Goal: Task Accomplishment & Management: Use online tool/utility

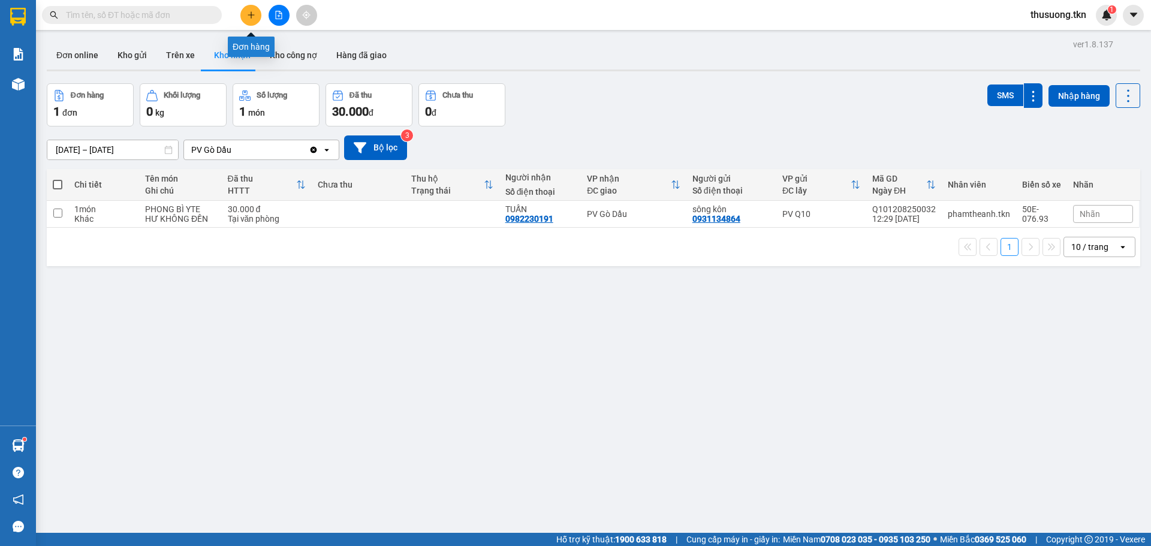
click at [257, 17] on button at bounding box center [250, 15] width 21 height 21
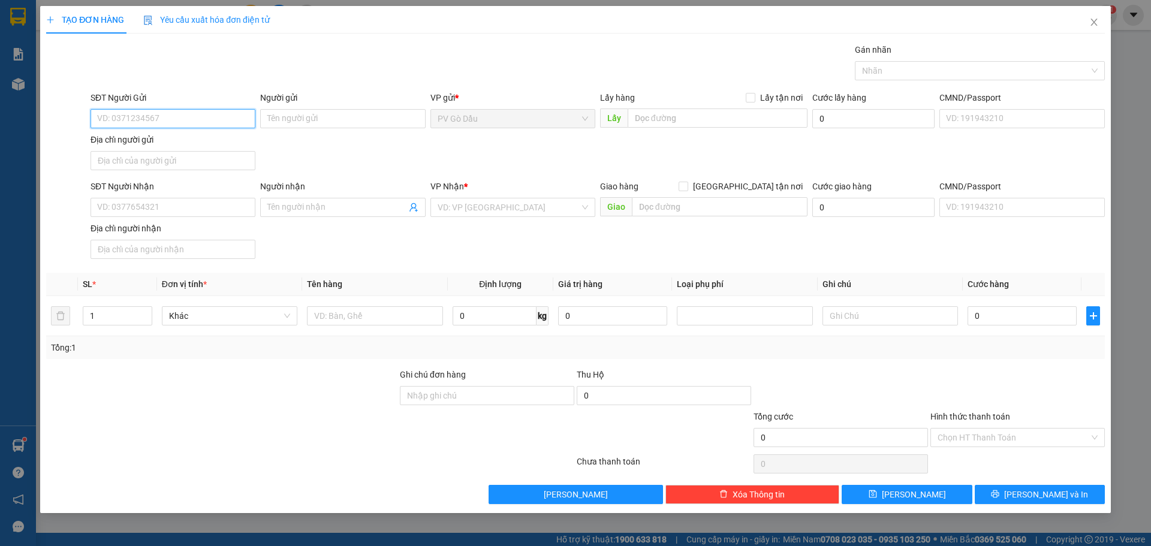
click at [151, 118] on input "SĐT Người Gửi" at bounding box center [172, 118] width 165 height 19
type input "0988608143"
click at [320, 120] on input "Người gửi" at bounding box center [342, 118] width 165 height 19
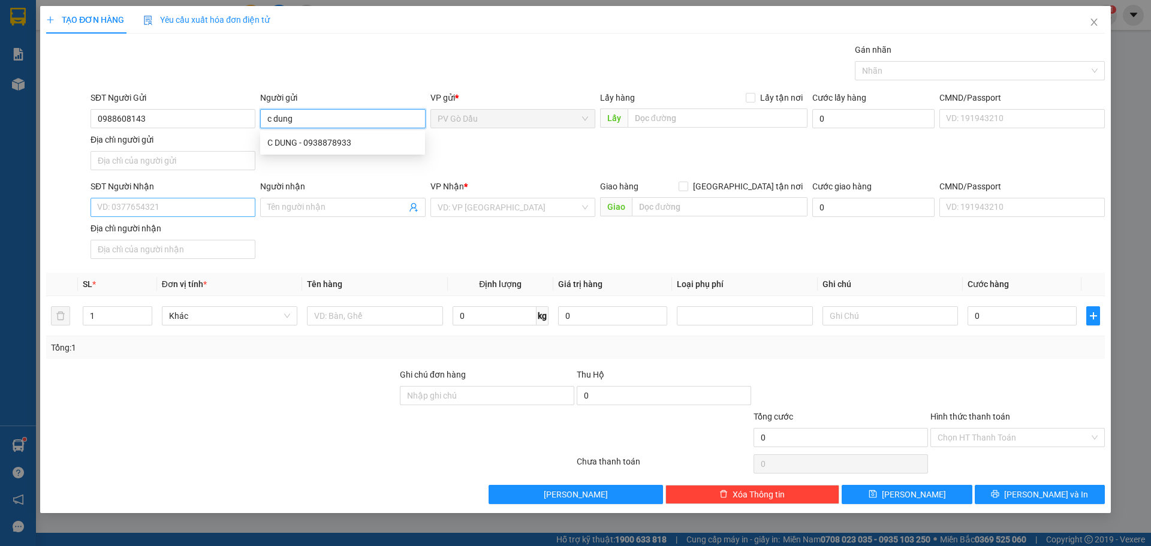
type input "c dung"
click at [141, 206] on input "SĐT Người Nhận" at bounding box center [172, 207] width 165 height 19
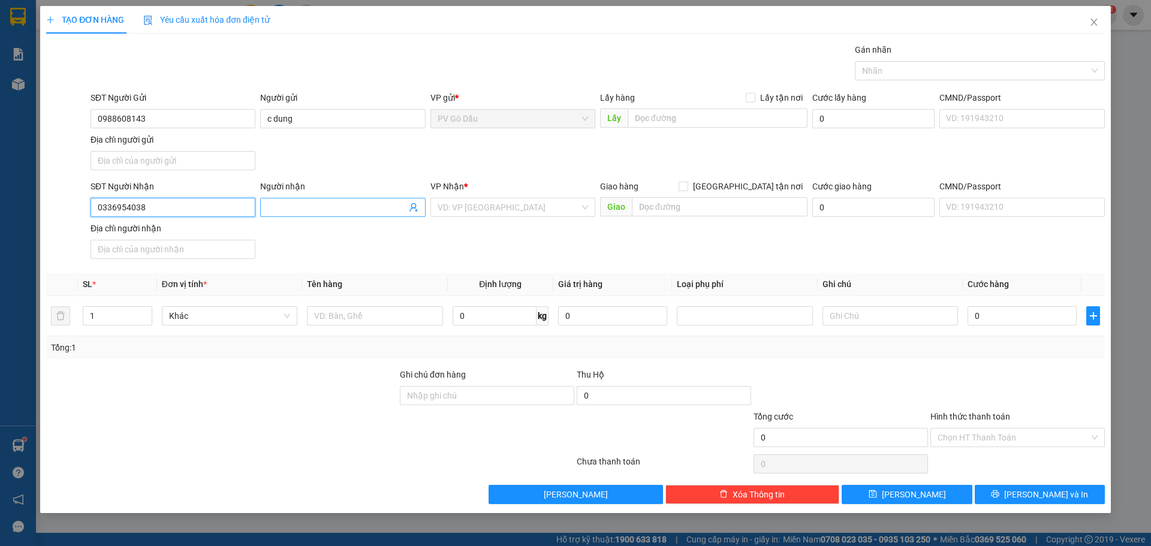
type input "0336954038"
click at [278, 212] on input "Người nhận" at bounding box center [336, 207] width 138 height 13
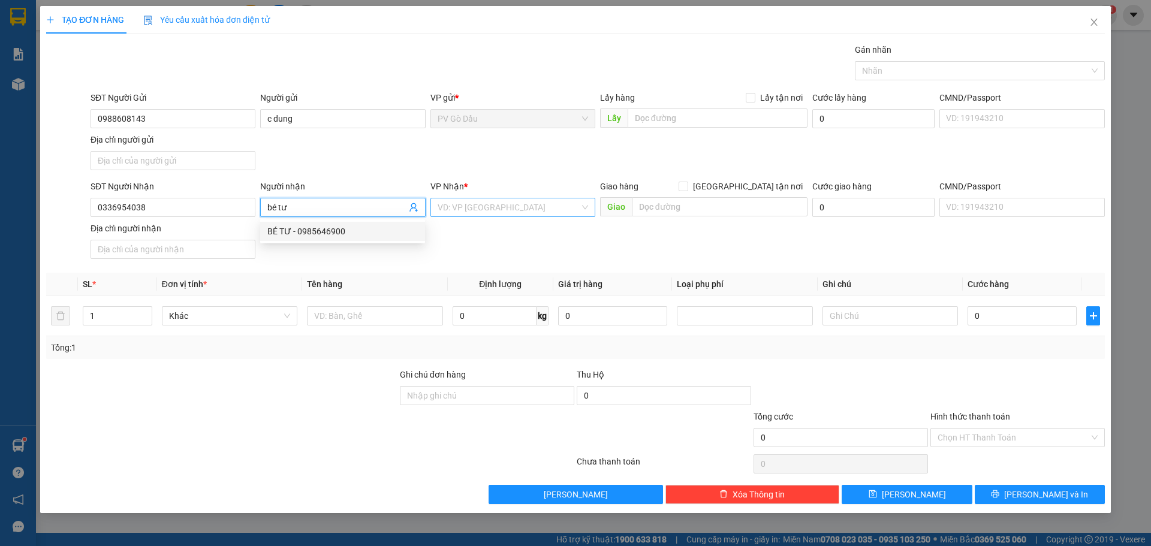
type input "bé tư"
click at [465, 210] on input "search" at bounding box center [509, 207] width 142 height 18
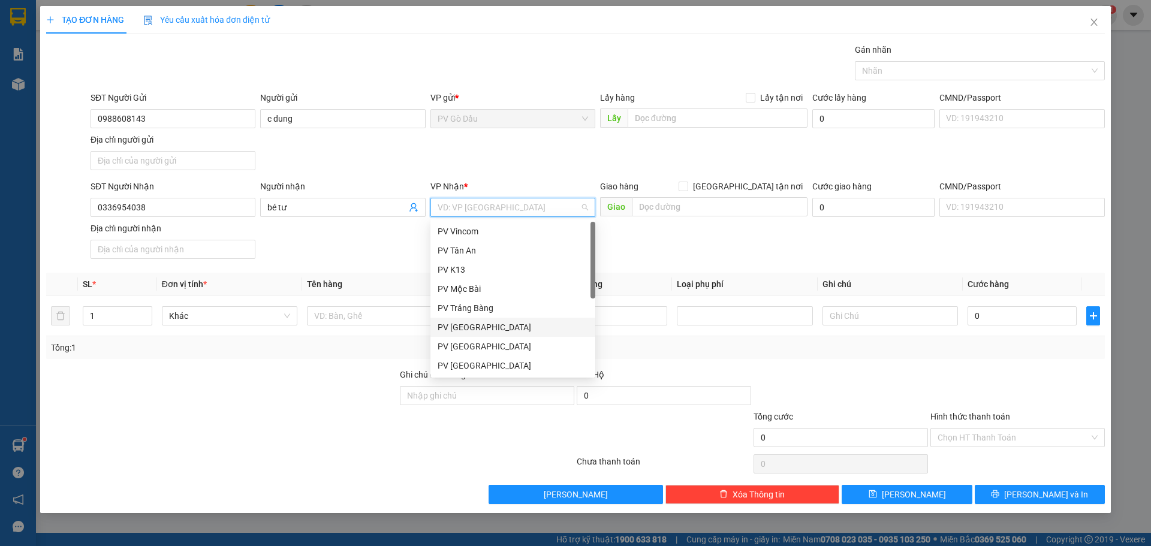
click at [468, 324] on div "PV [GEOGRAPHIC_DATA]" at bounding box center [513, 327] width 150 height 13
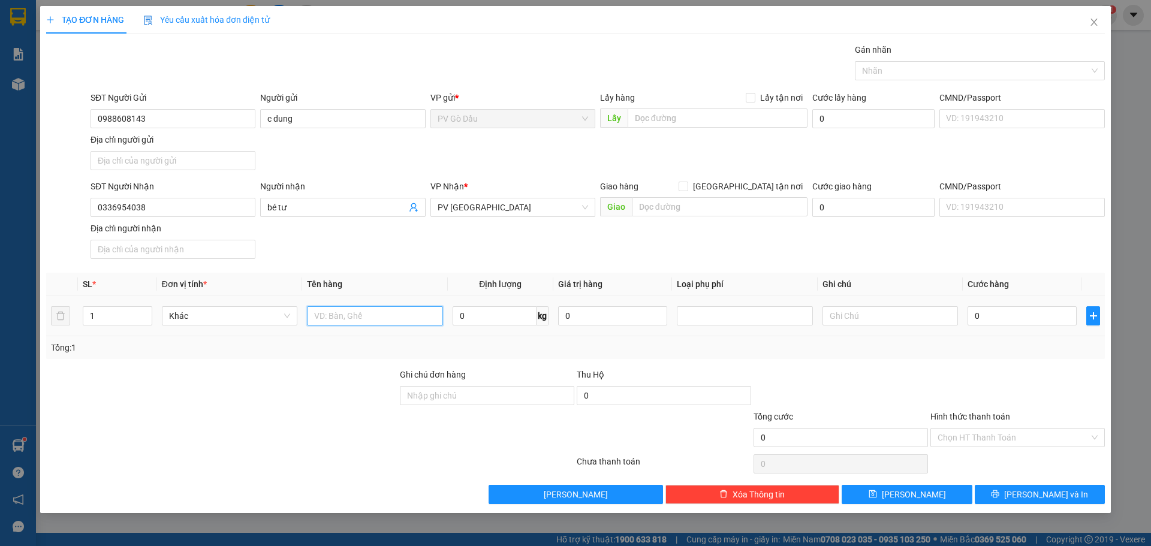
click at [383, 311] on input "text" at bounding box center [374, 315] width 135 height 19
click at [758, 313] on div at bounding box center [744, 316] width 129 height 14
type input "máy bơm bong bóng"
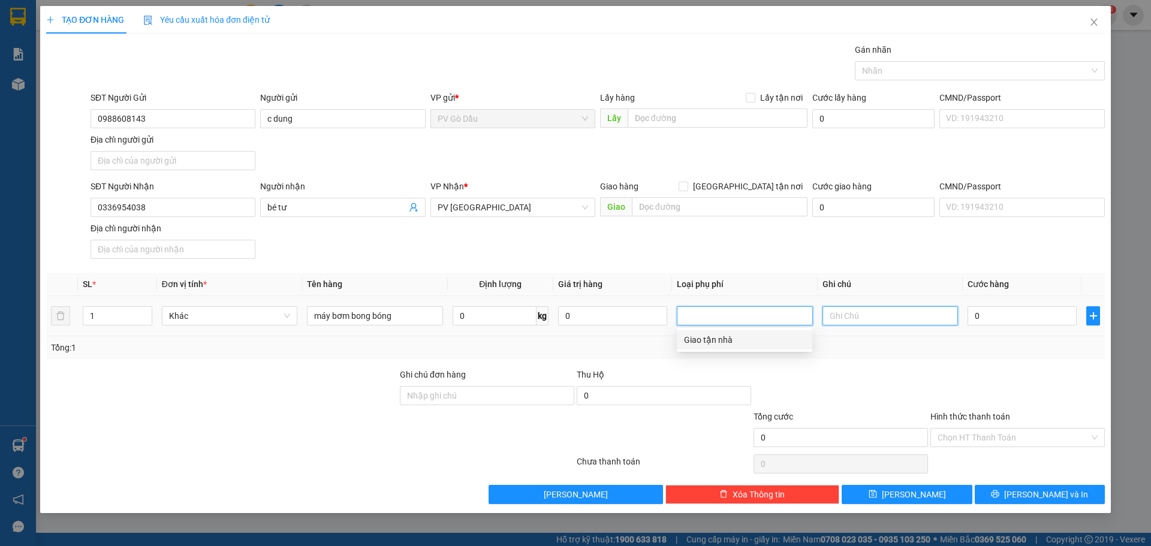
click at [845, 321] on input "text" at bounding box center [889, 315] width 135 height 19
type input "hư không đền"
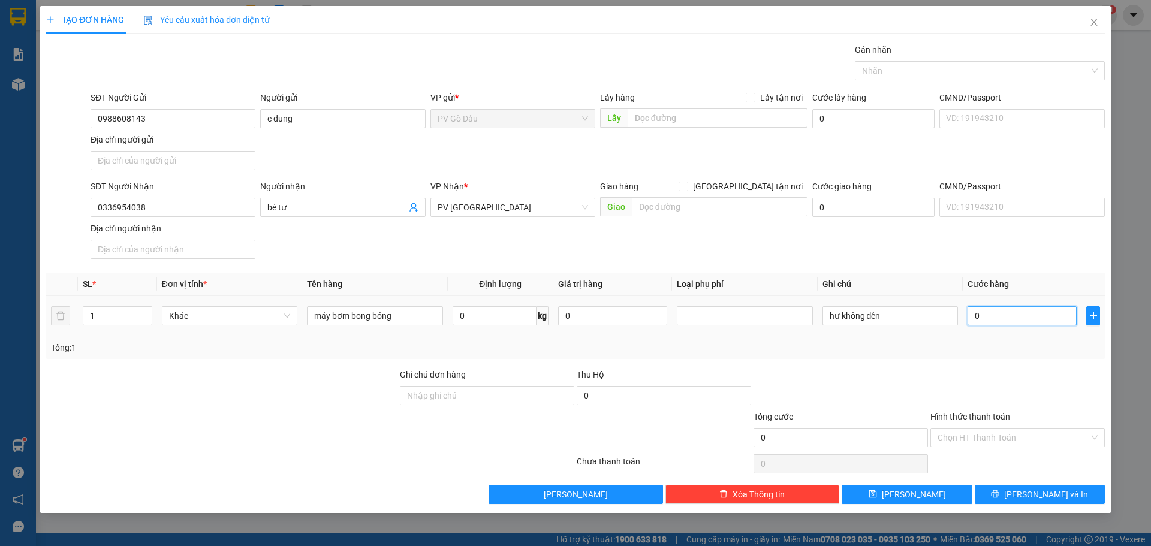
click at [1011, 312] on input "0" at bounding box center [1021, 315] width 109 height 19
type input "003"
type input "3"
type input "0.030"
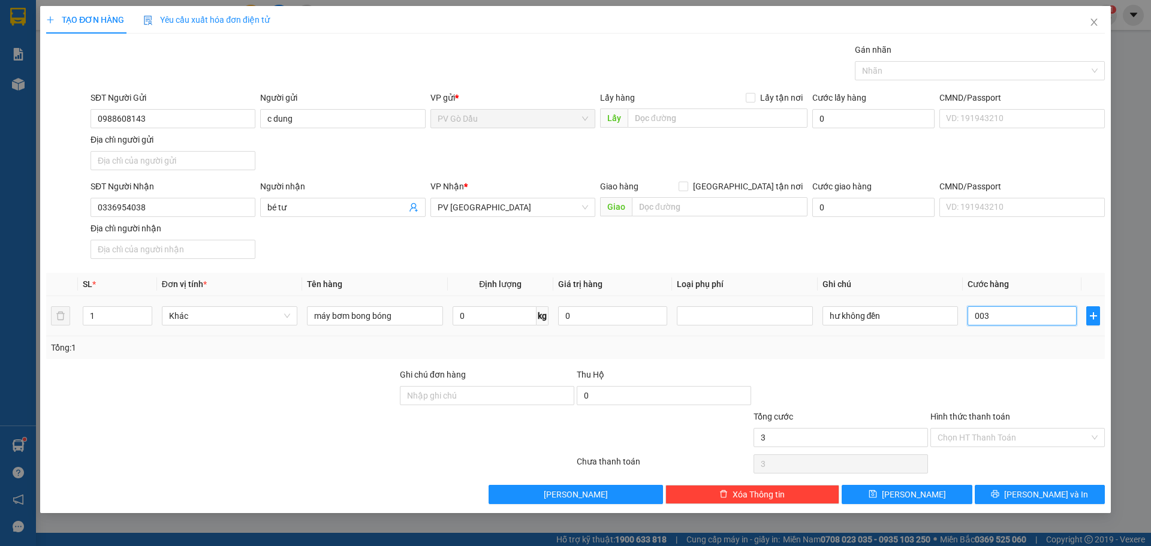
type input "30"
type input "00.300"
type input "300"
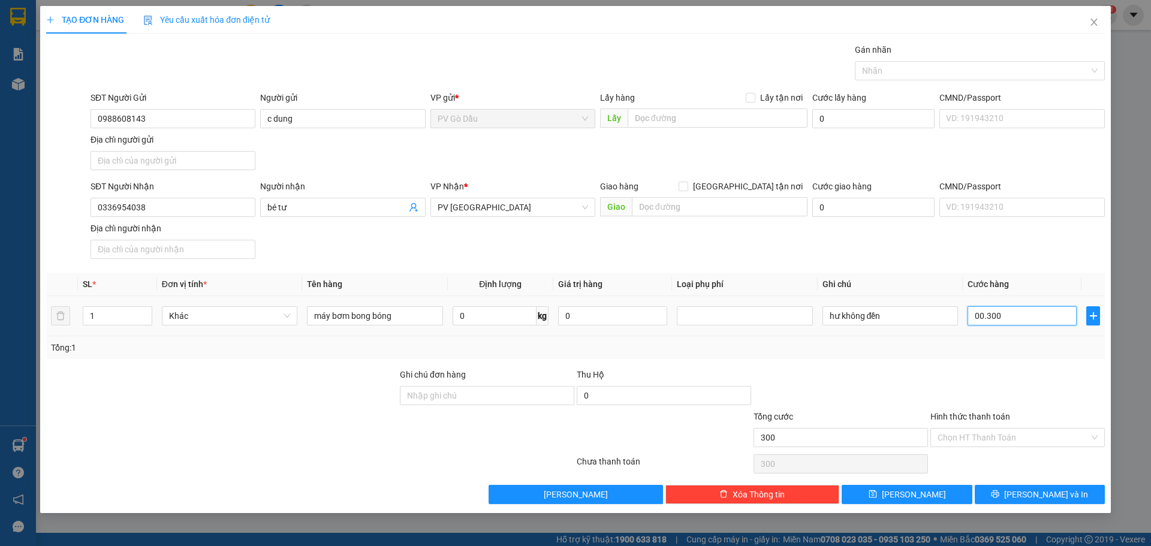
type input "0.003.000"
type input "3.000"
type input "000.030.000"
type input "30.000"
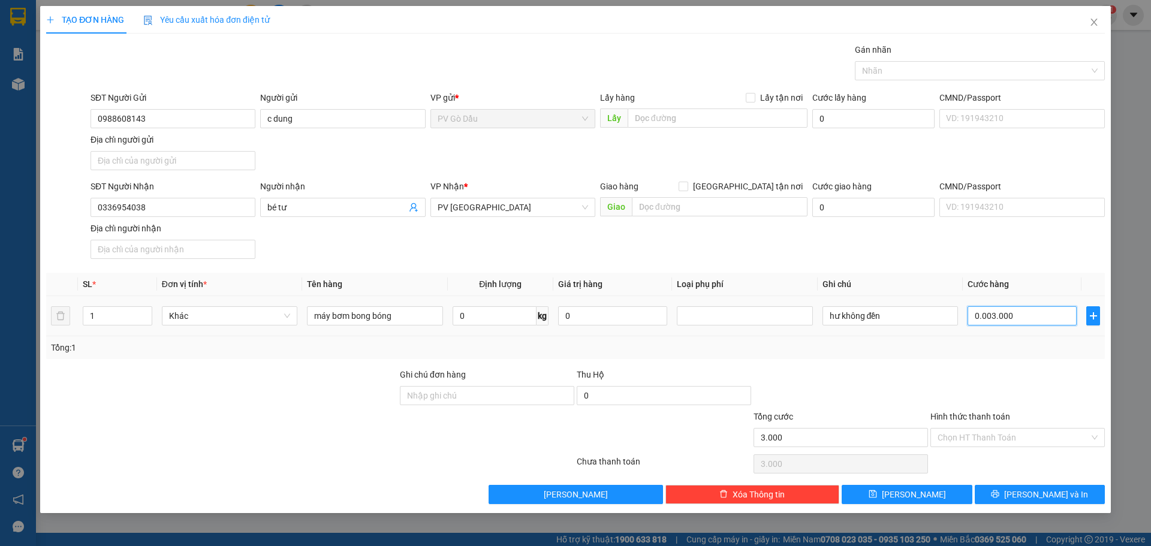
type input "30.000"
type input "0.000.030.000"
type input "30.000"
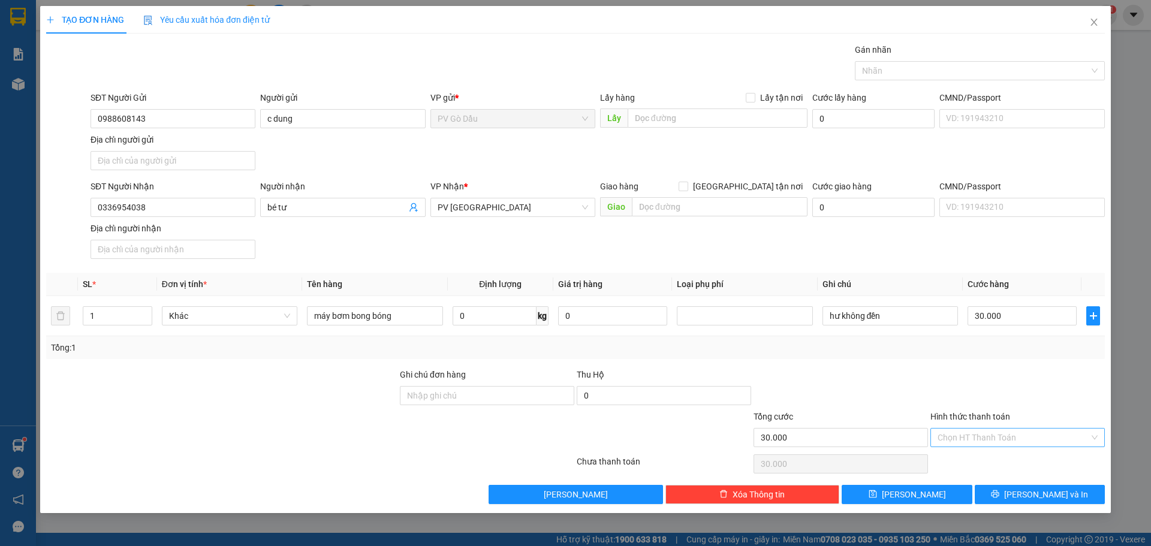
click at [995, 438] on input "Hình thức thanh toán" at bounding box center [1013, 438] width 152 height 18
click at [989, 463] on div "Tại văn phòng" at bounding box center [1017, 461] width 160 height 13
type input "0"
click at [1025, 496] on button "[PERSON_NAME] và In" at bounding box center [1040, 494] width 130 height 19
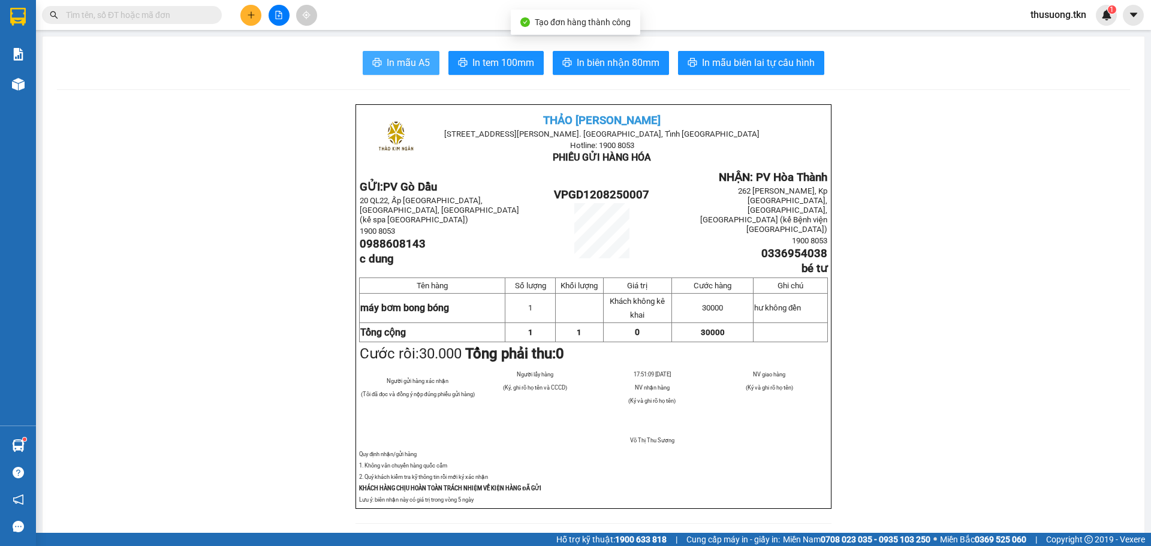
click at [415, 57] on span "In mẫu A5" at bounding box center [408, 62] width 43 height 15
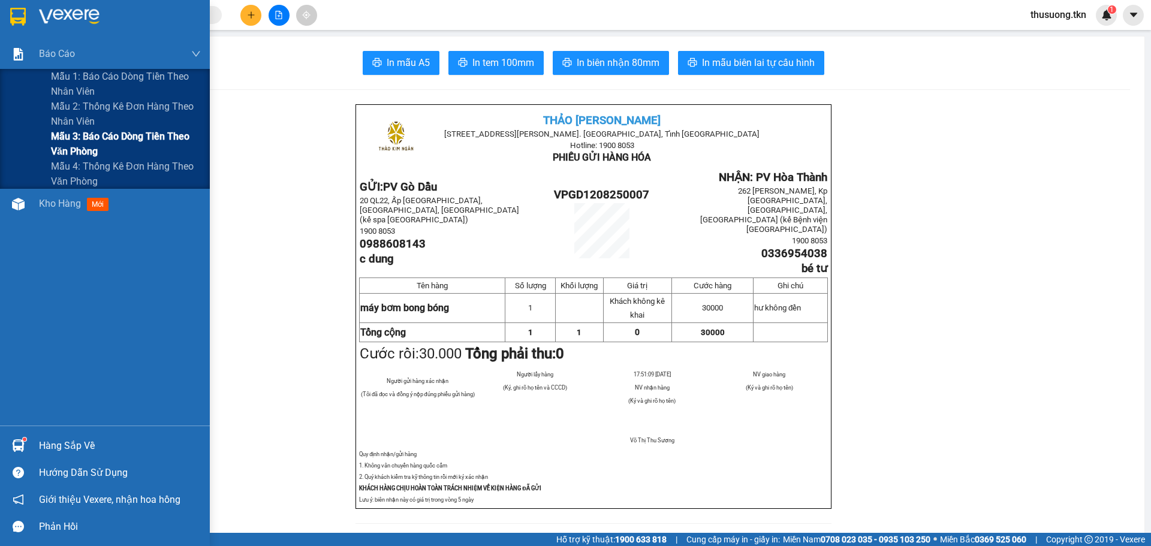
click at [98, 133] on span "Mẫu 3: Báo cáo dòng tiền theo văn phòng" at bounding box center [126, 144] width 150 height 30
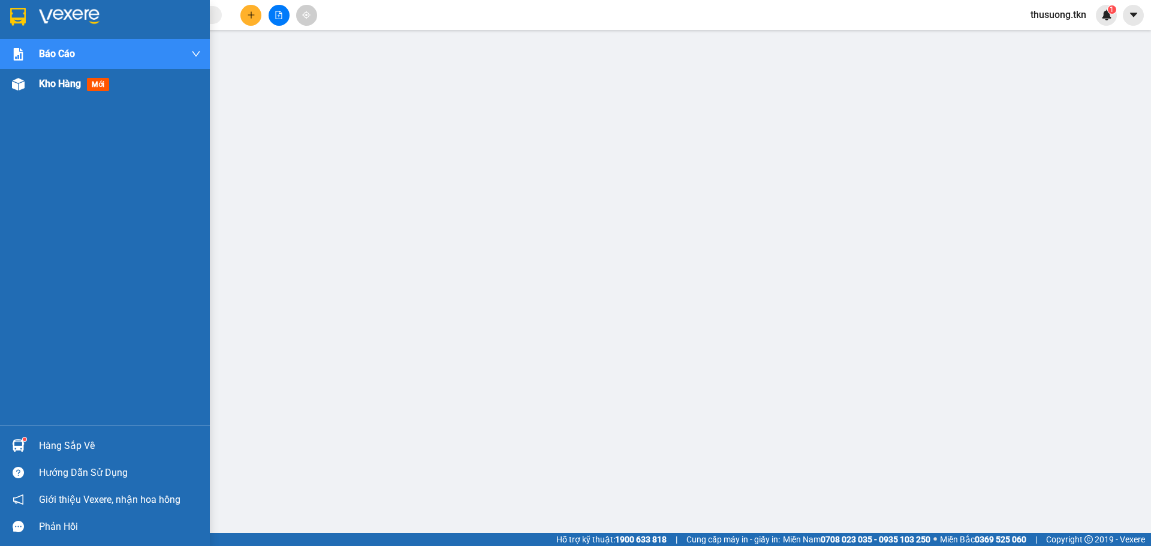
click at [52, 82] on span "Kho hàng" at bounding box center [60, 83] width 42 height 11
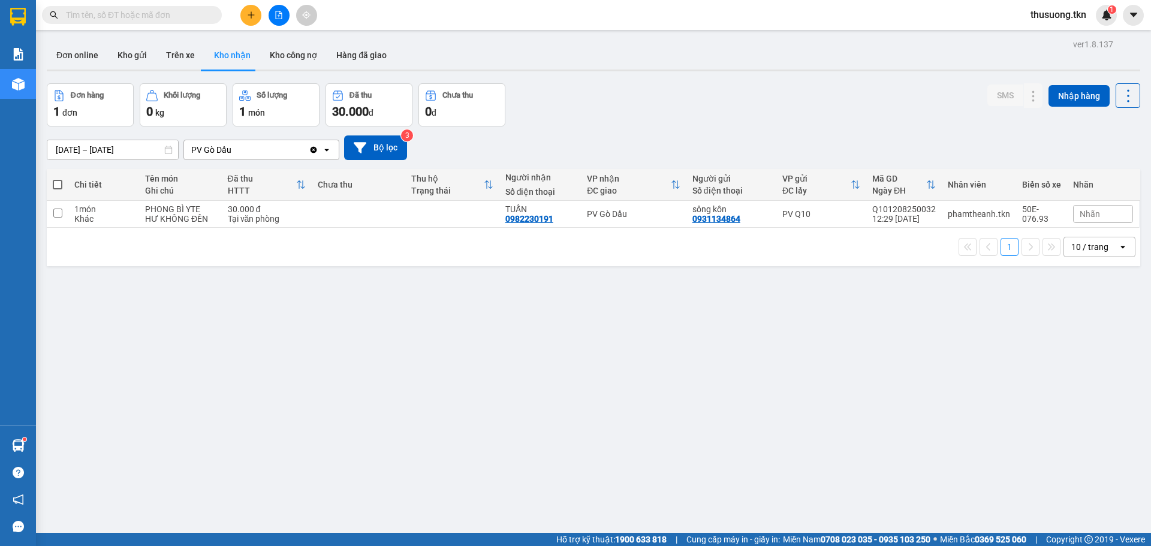
click at [1082, 16] on span "thusuong.tkn" at bounding box center [1058, 14] width 75 height 15
click at [1060, 37] on span "Đăng xuất" at bounding box center [1062, 37] width 51 height 13
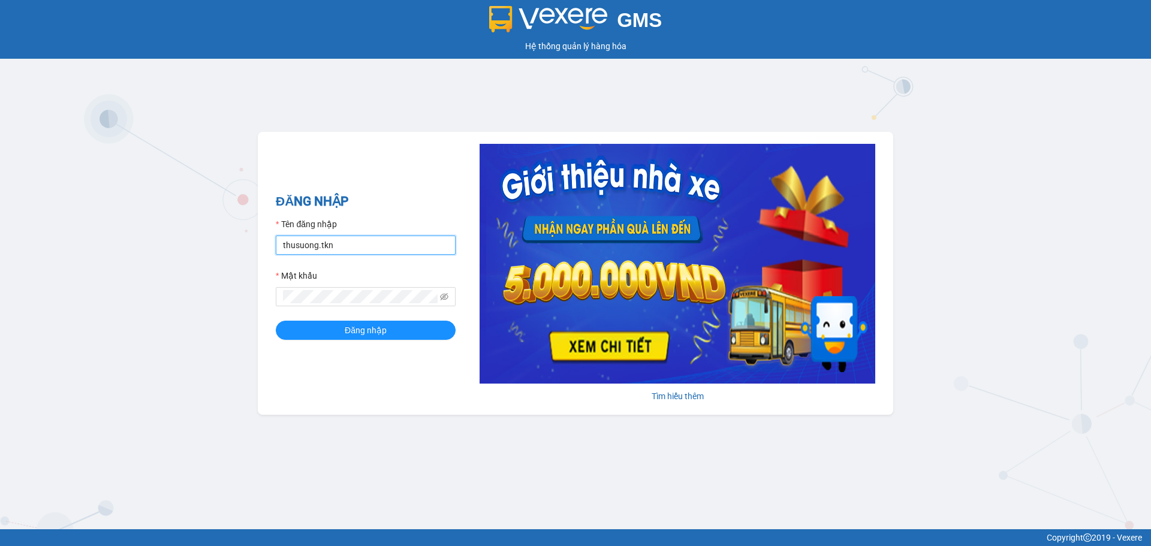
click at [336, 245] on input "thusuong.tkn" at bounding box center [366, 245] width 180 height 19
type input "tranhthaovy.tkn"
click at [353, 329] on span "Đăng nhập" at bounding box center [366, 330] width 42 height 13
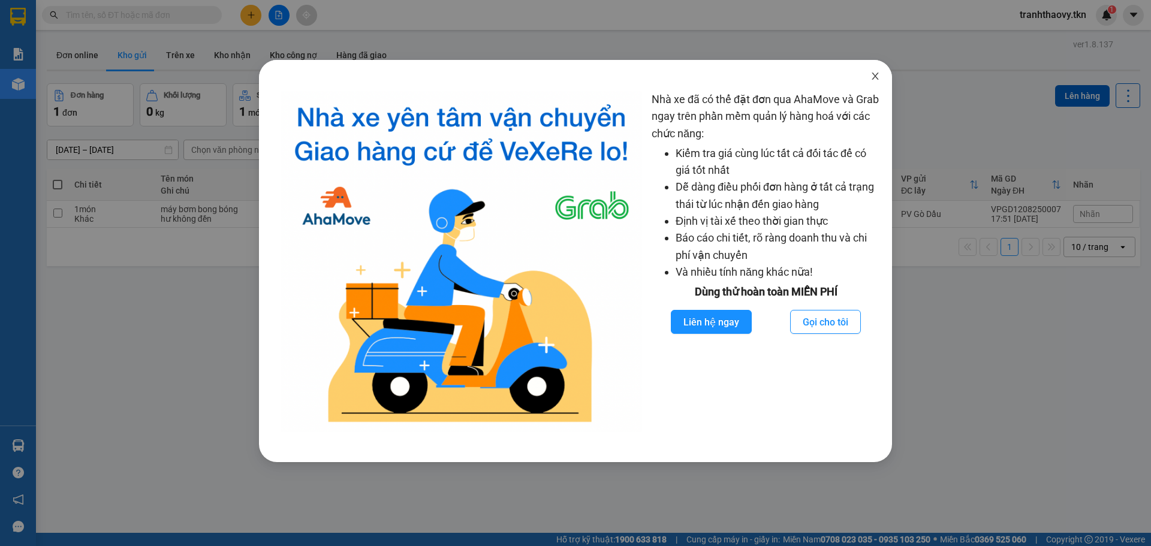
click at [880, 79] on span "Close" at bounding box center [875, 77] width 34 height 34
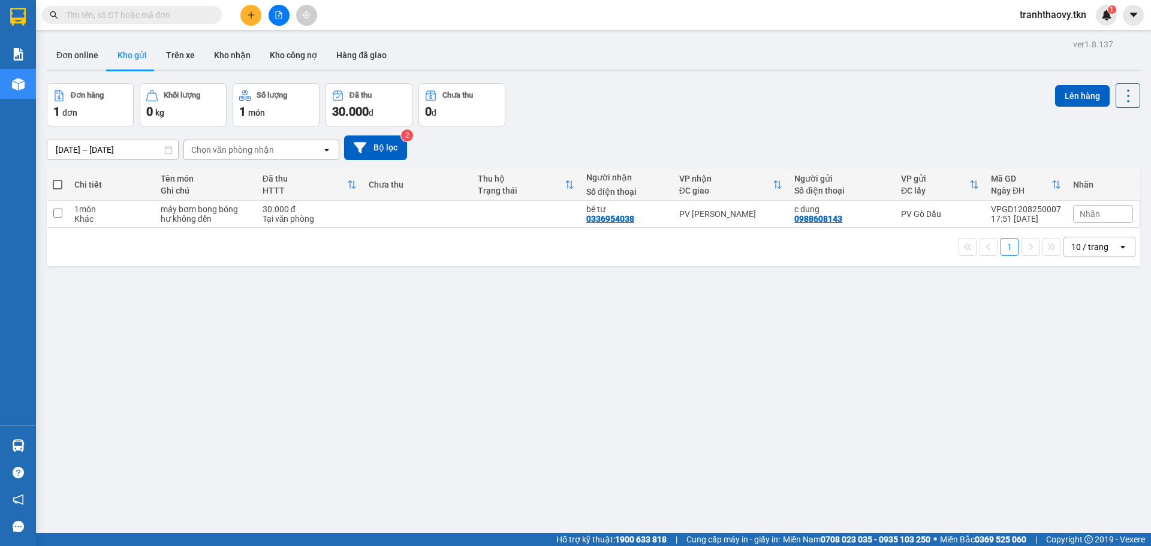
click at [1082, 17] on span "tranhthaovy.tkn" at bounding box center [1053, 14] width 86 height 15
click at [1048, 40] on span "Đăng xuất" at bounding box center [1057, 37] width 61 height 13
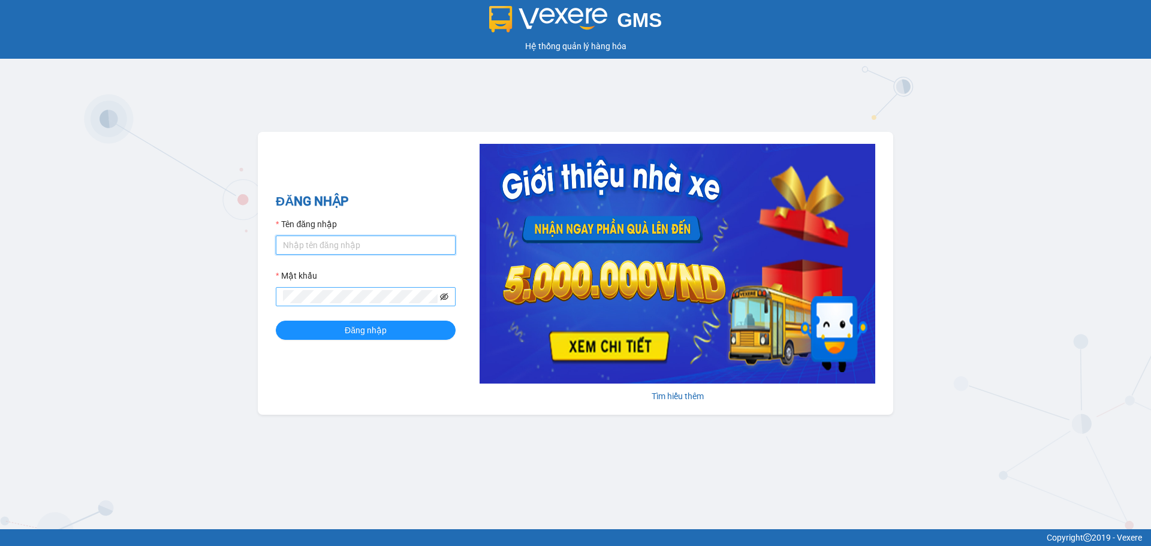
type input "tranhthaovy.tkn"
click at [447, 295] on icon "eye-invisible" at bounding box center [444, 296] width 8 height 7
click at [384, 333] on span "Đăng nhập" at bounding box center [366, 330] width 42 height 13
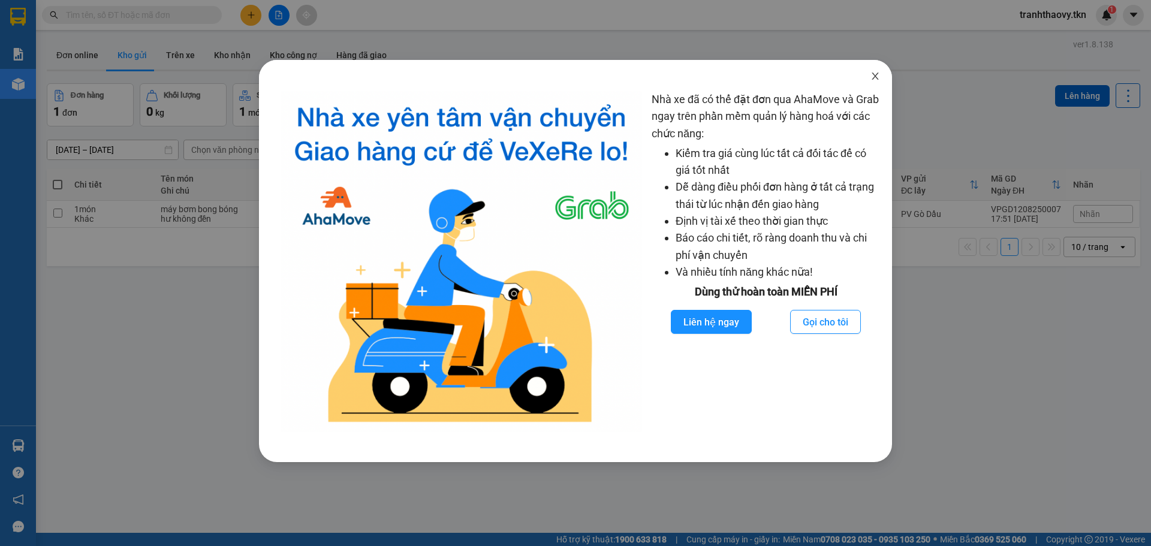
click at [877, 77] on icon "close" at bounding box center [875, 76] width 10 height 10
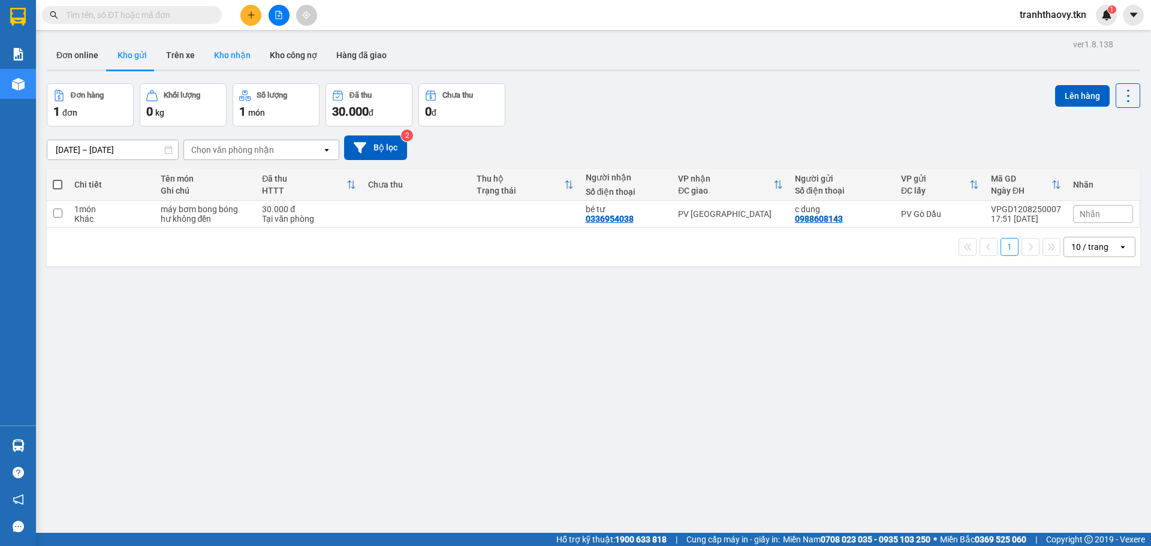
click at [229, 52] on button "Kho nhận" at bounding box center [232, 55] width 56 height 29
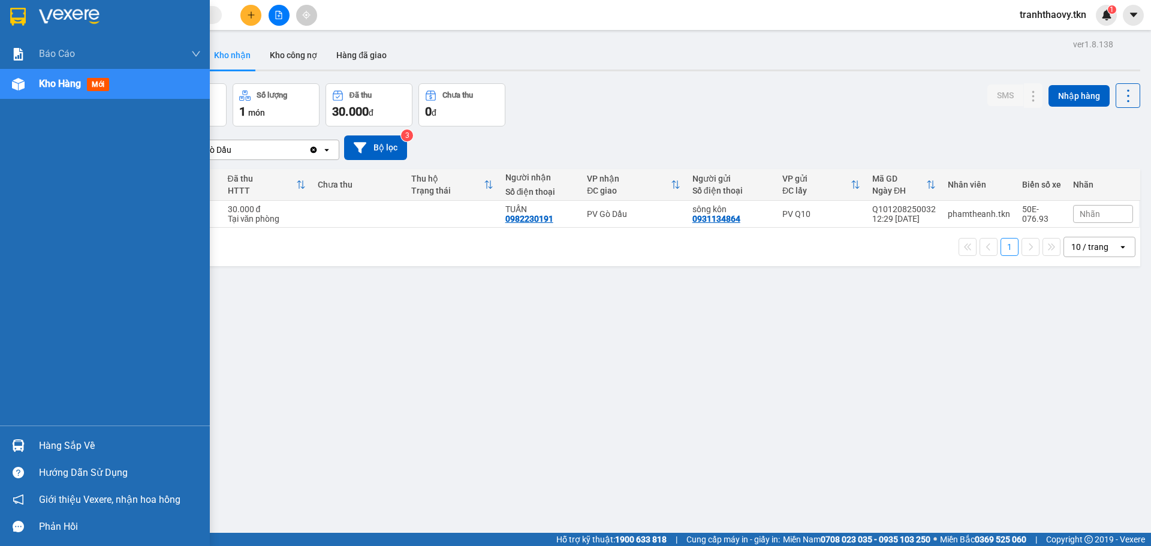
click at [73, 445] on div "Hàng sắp về" at bounding box center [120, 446] width 162 height 18
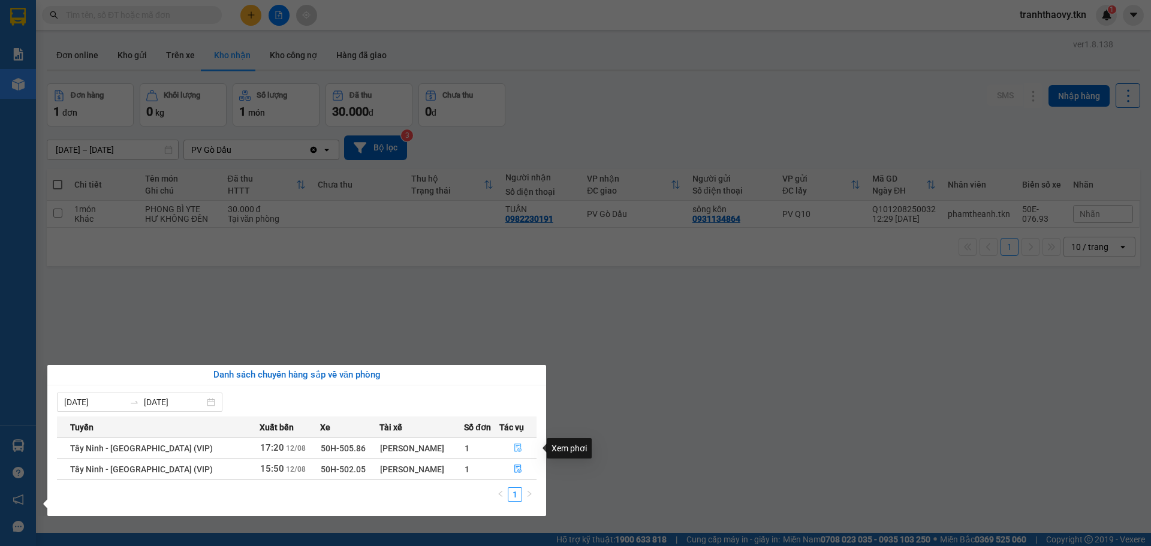
click at [519, 449] on icon "file-done" at bounding box center [518, 448] width 8 height 8
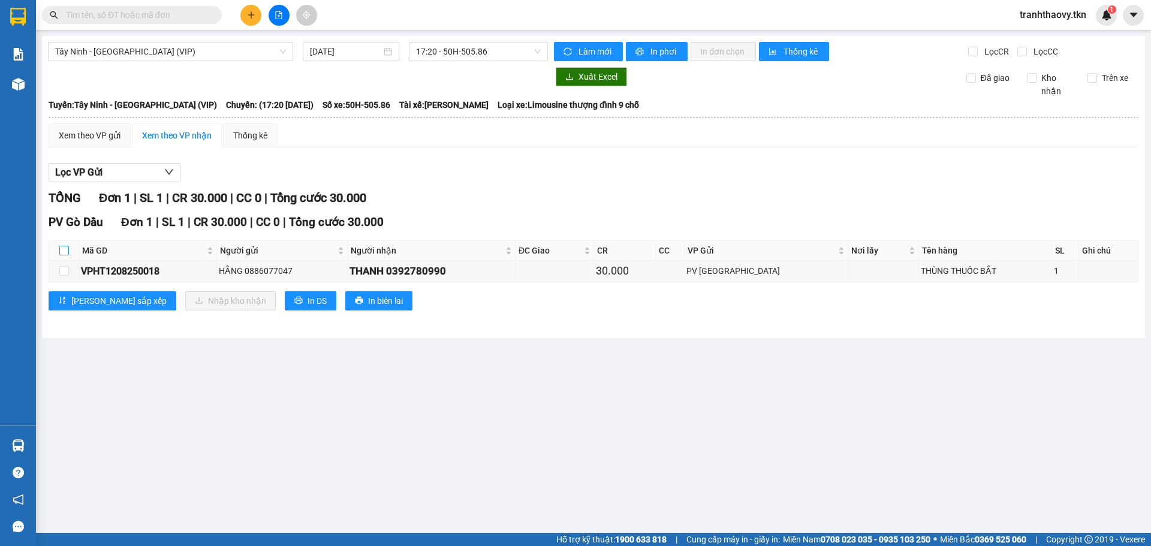
click at [63, 254] on input "checkbox" at bounding box center [64, 251] width 10 height 10
checkbox input "true"
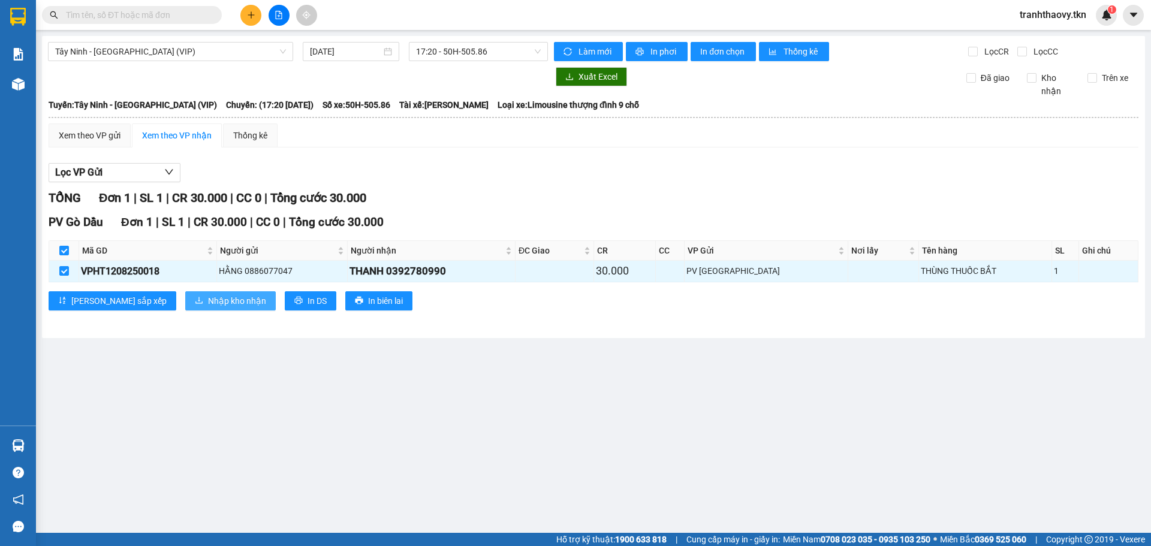
click at [208, 302] on span "Nhập kho nhận" at bounding box center [237, 300] width 58 height 13
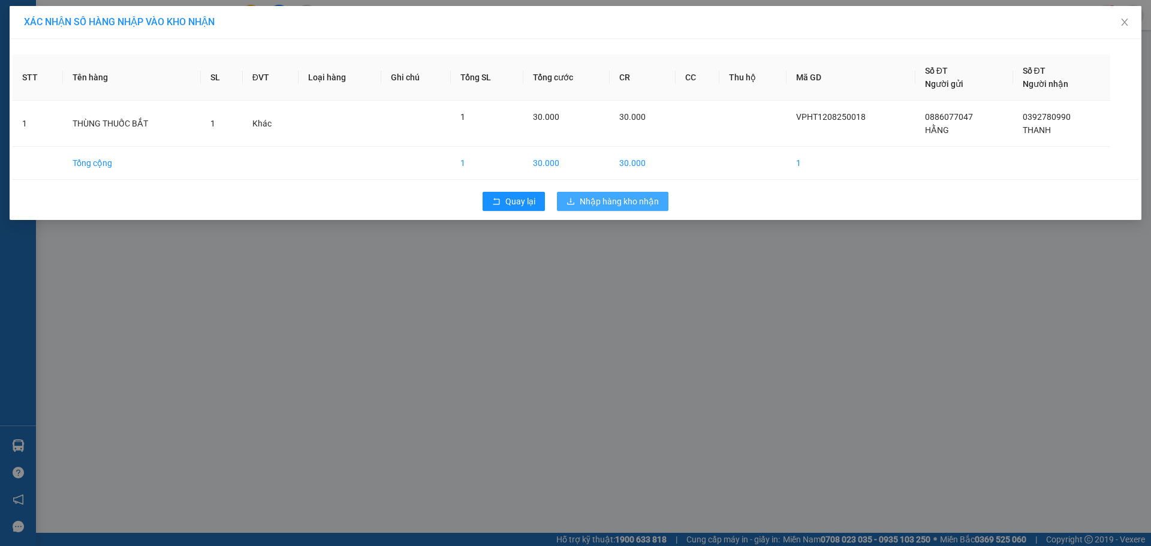
click at [590, 209] on button "Nhập hàng kho nhận" at bounding box center [612, 201] width 111 height 19
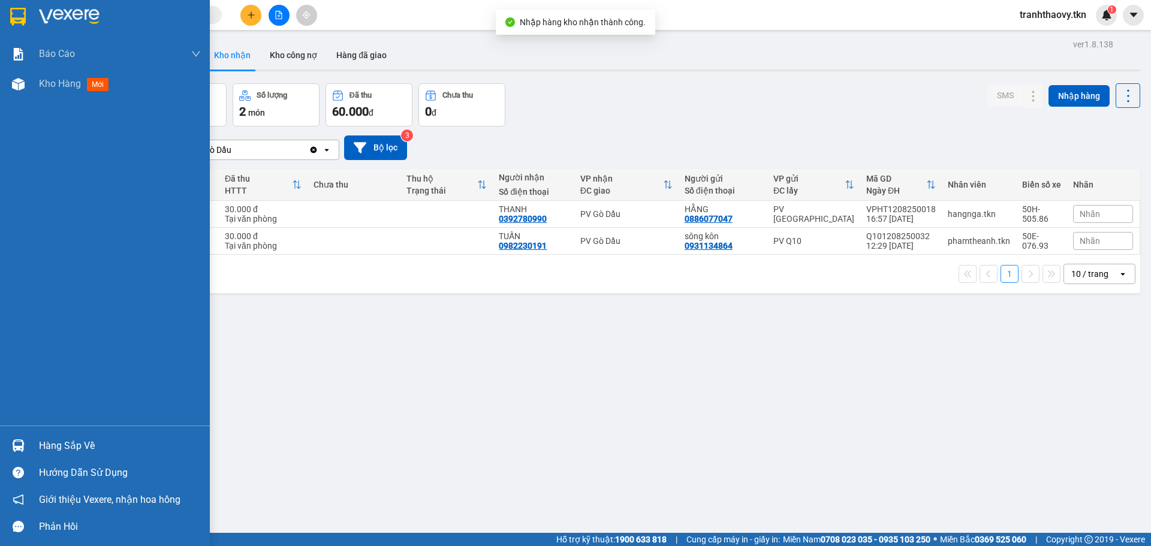
click at [60, 439] on div "Hàng sắp về" at bounding box center [120, 446] width 162 height 18
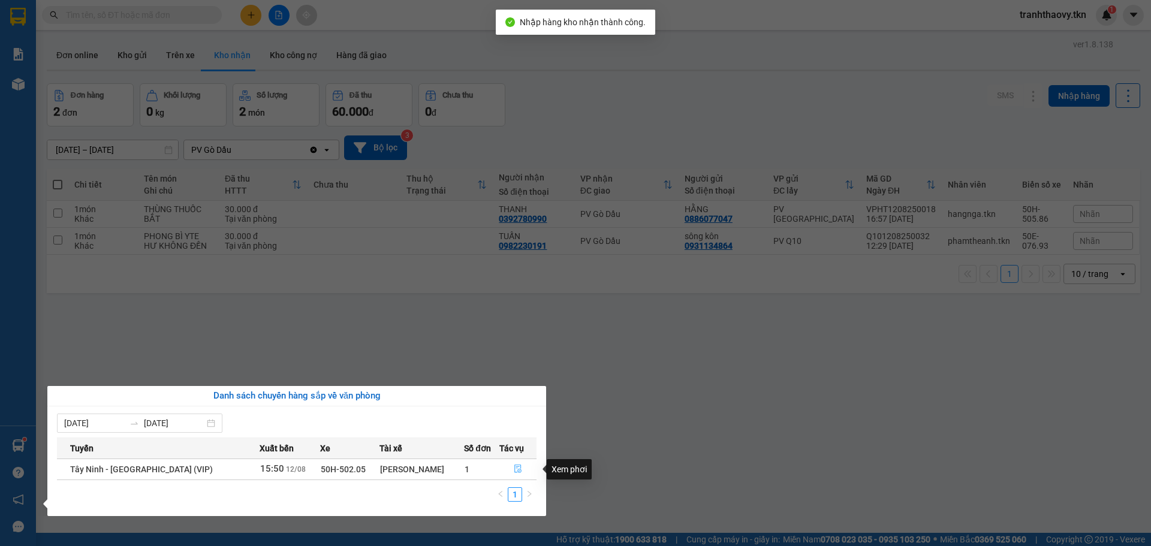
click at [514, 468] on icon "file-done" at bounding box center [518, 468] width 8 height 8
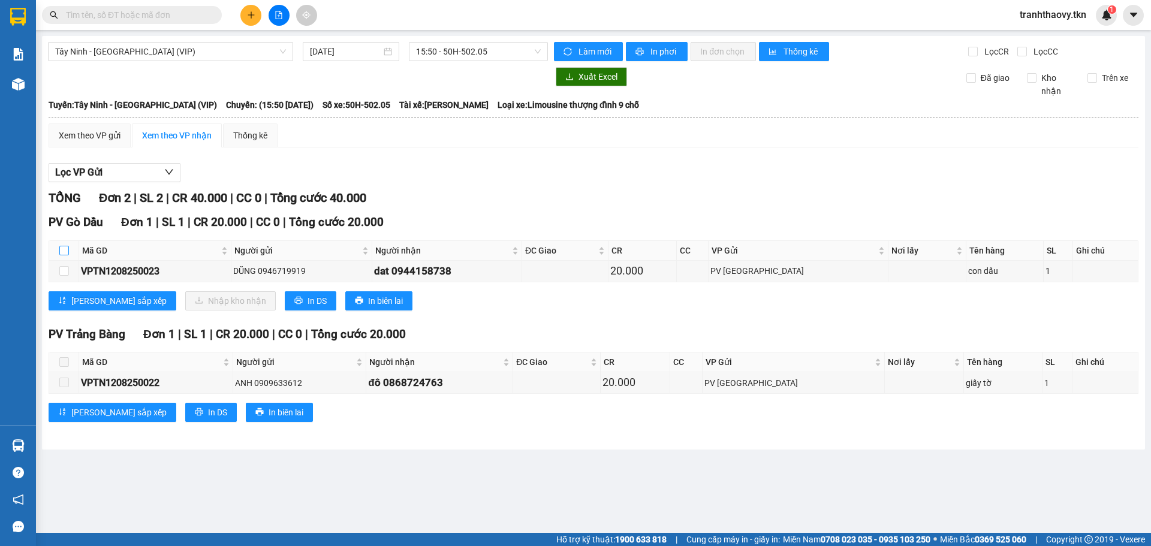
drag, startPoint x: 64, startPoint y: 254, endPoint x: 87, endPoint y: 253, distance: 22.8
click at [65, 254] on input "checkbox" at bounding box center [64, 251] width 10 height 10
checkbox input "true"
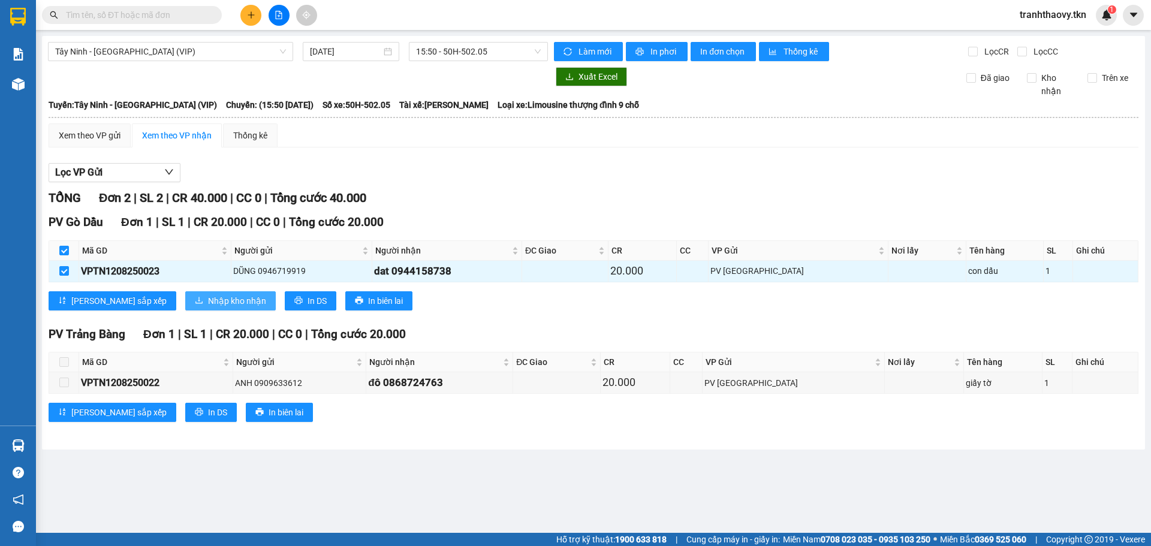
click at [208, 301] on span "Nhập kho nhận" at bounding box center [237, 300] width 58 height 13
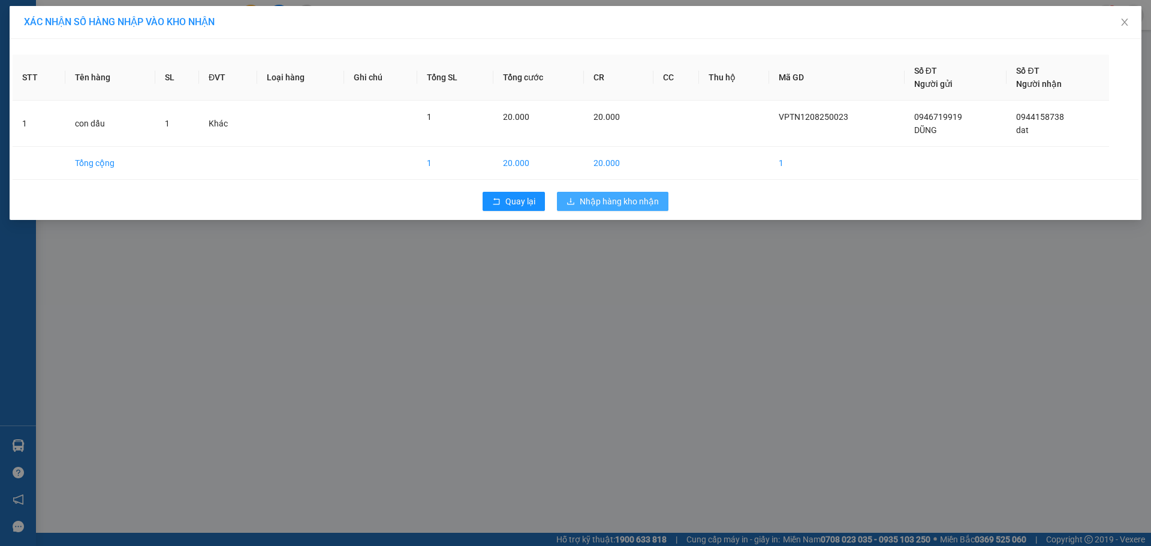
click at [652, 204] on span "Nhập hàng kho nhận" at bounding box center [619, 201] width 79 height 13
